Goal: Connect with others: Connect with others

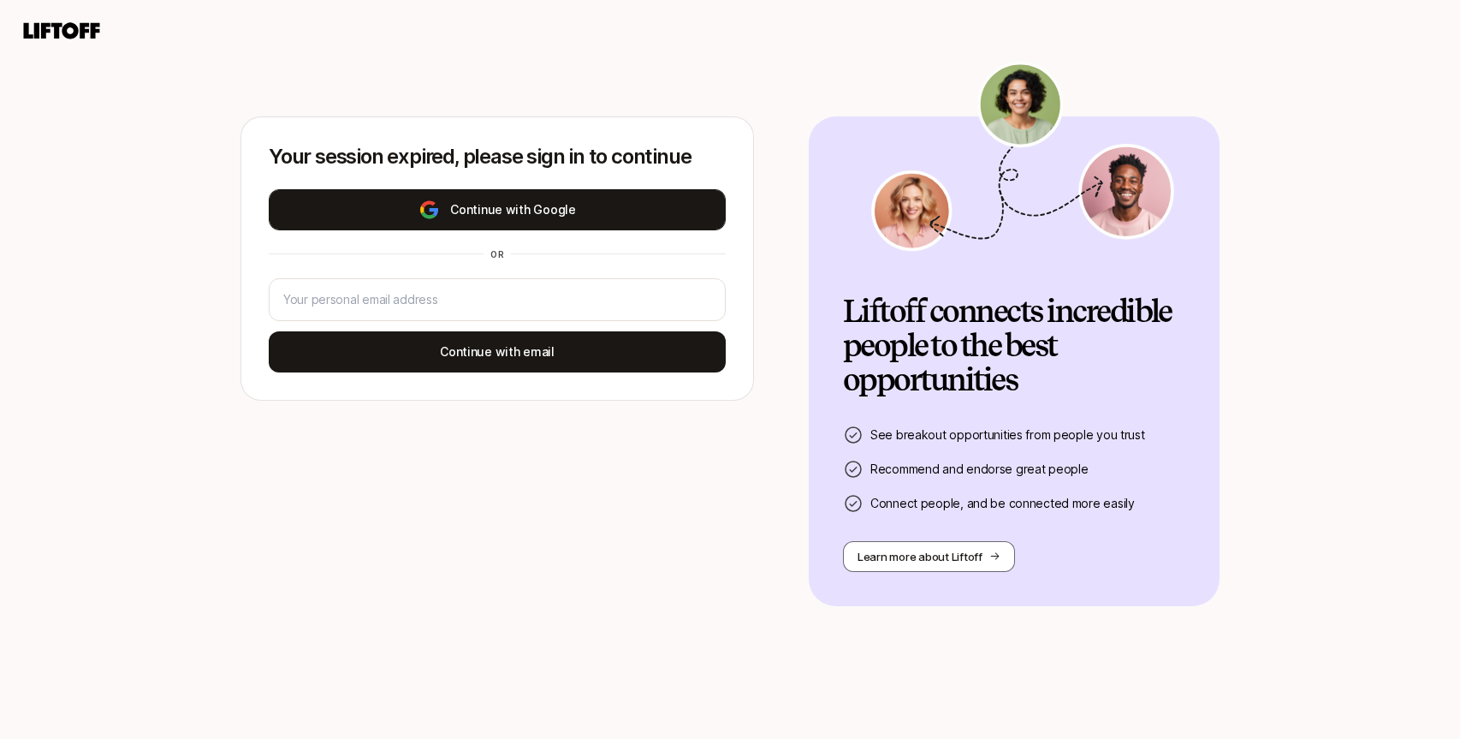
click at [554, 194] on button "Continue with Google" at bounding box center [497, 209] width 457 height 41
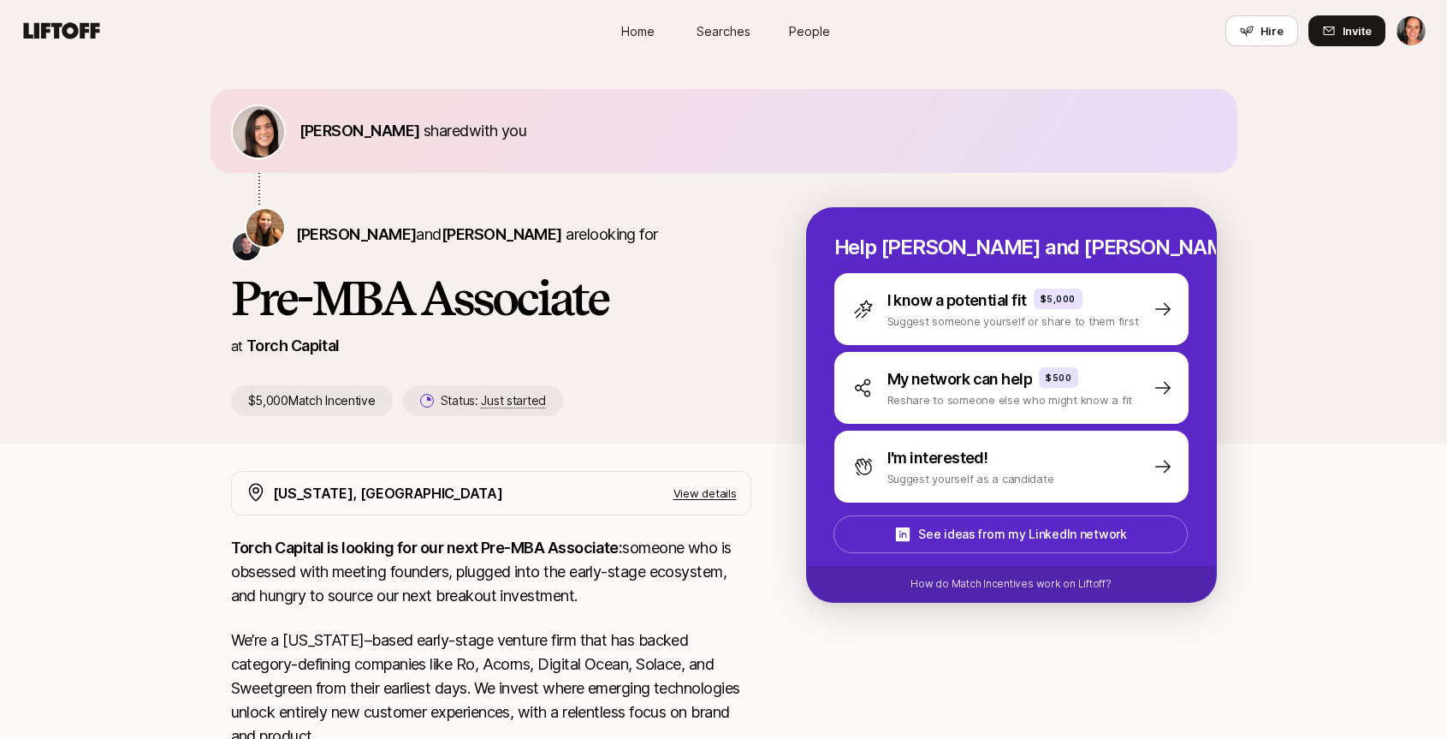
click at [640, 27] on span "Home" at bounding box center [637, 31] width 33 height 18
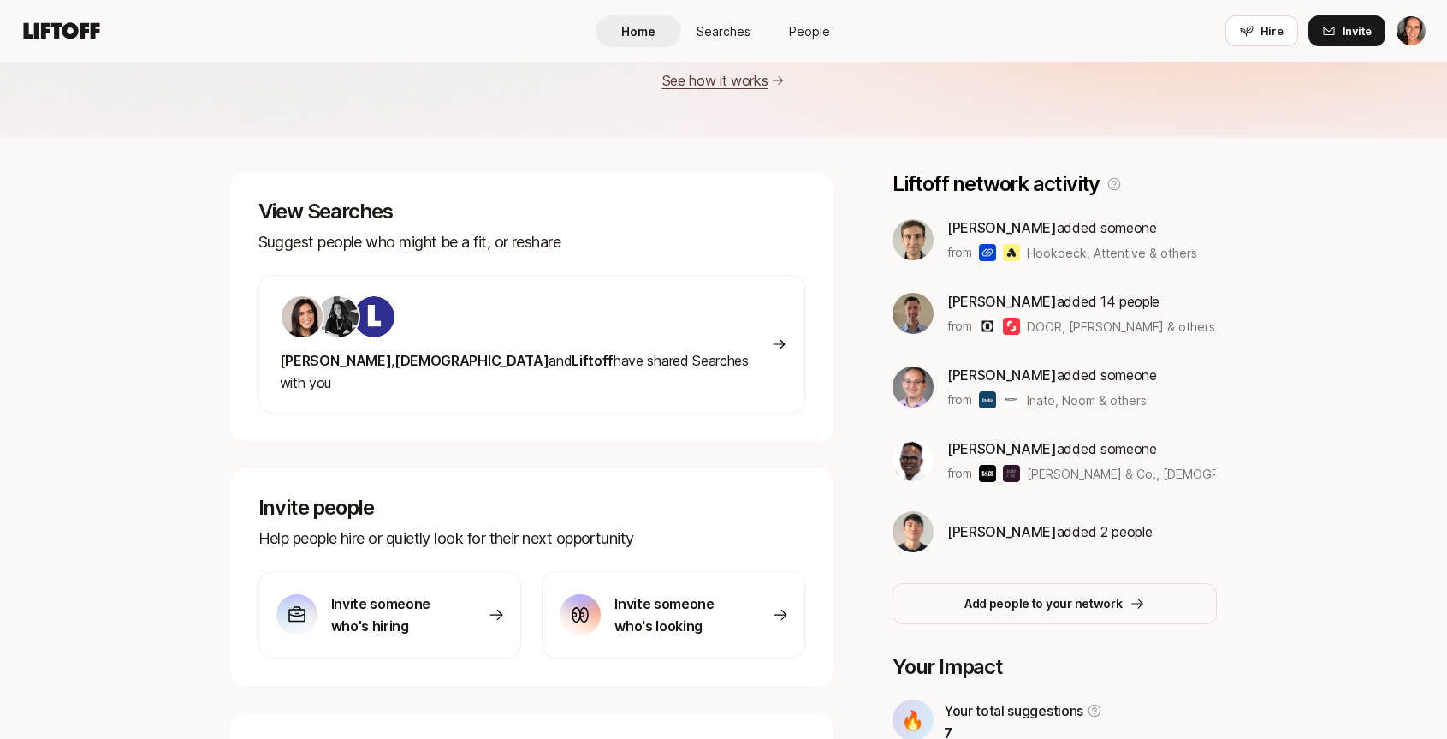
scroll to position [79, 0]
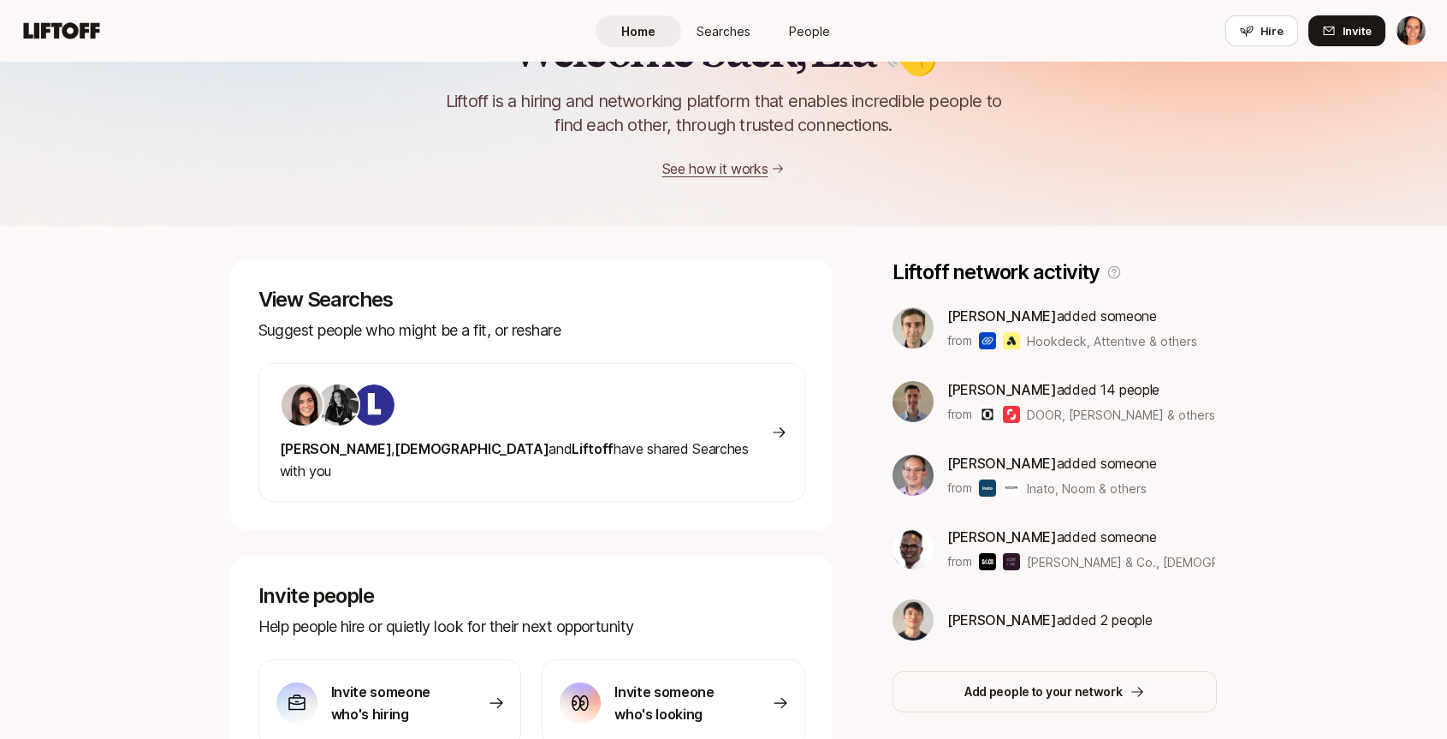
click at [330, 398] on img at bounding box center [338, 404] width 41 height 41
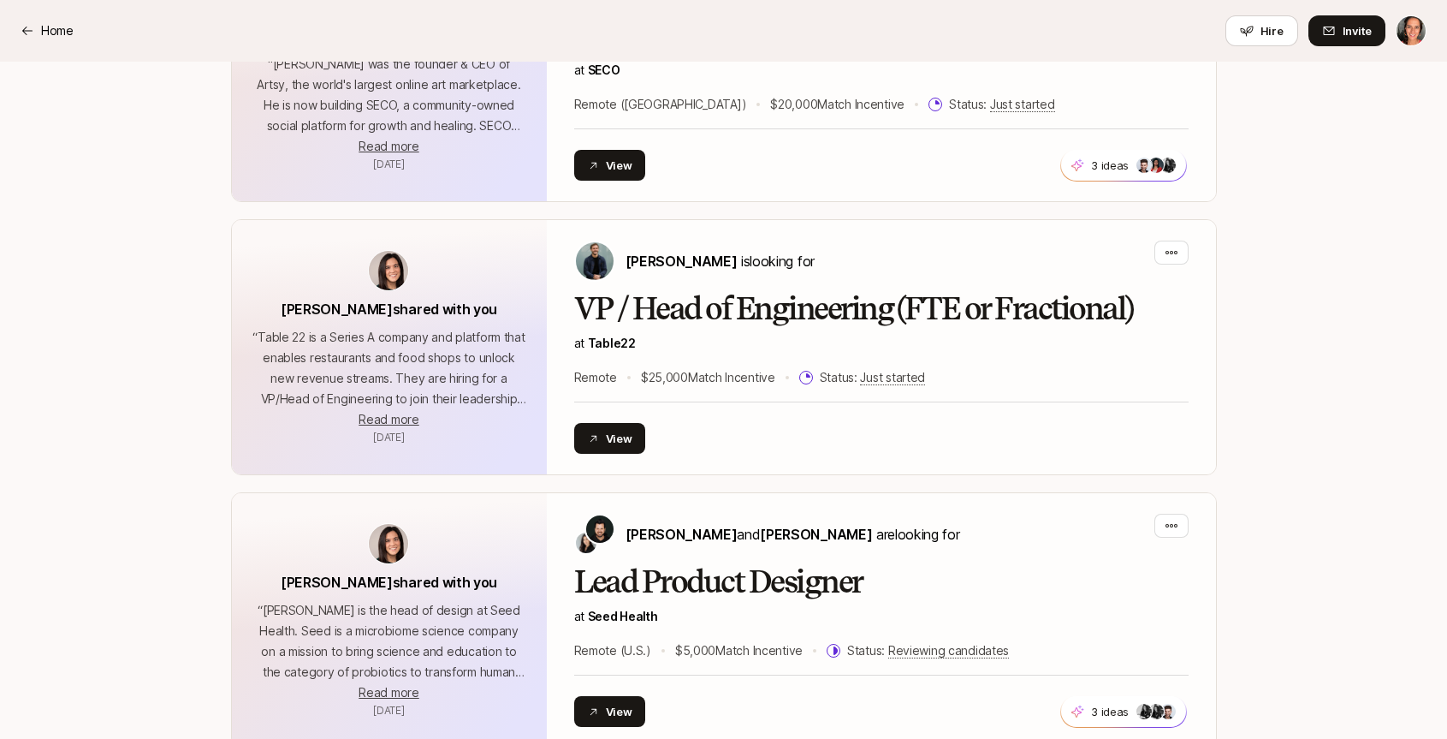
scroll to position [644, 0]
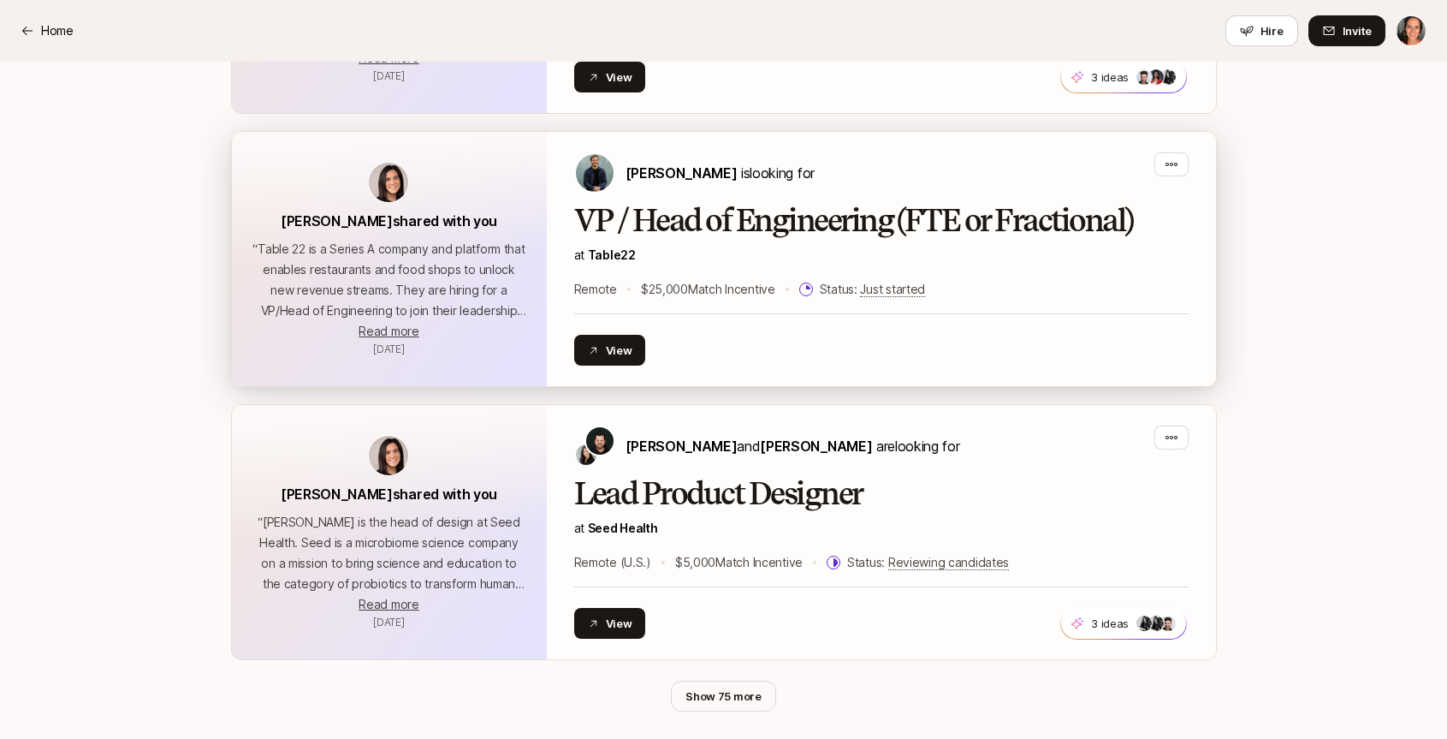
click at [660, 226] on h2 "VP / Head of Engineering (FTE or Fractional)" at bounding box center [881, 221] width 615 height 34
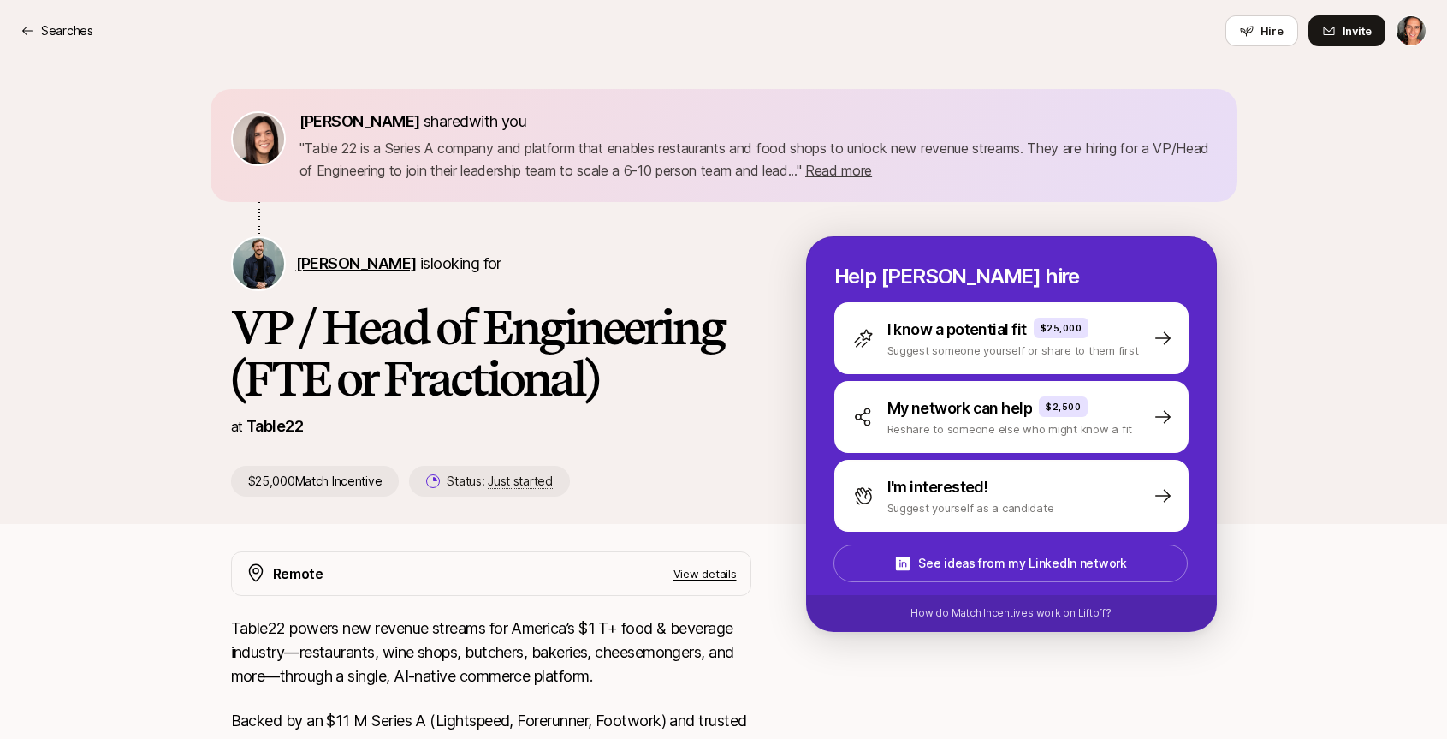
click at [329, 270] on span "[PERSON_NAME]" at bounding box center [356, 263] width 121 height 18
